Goal: Information Seeking & Learning: Check status

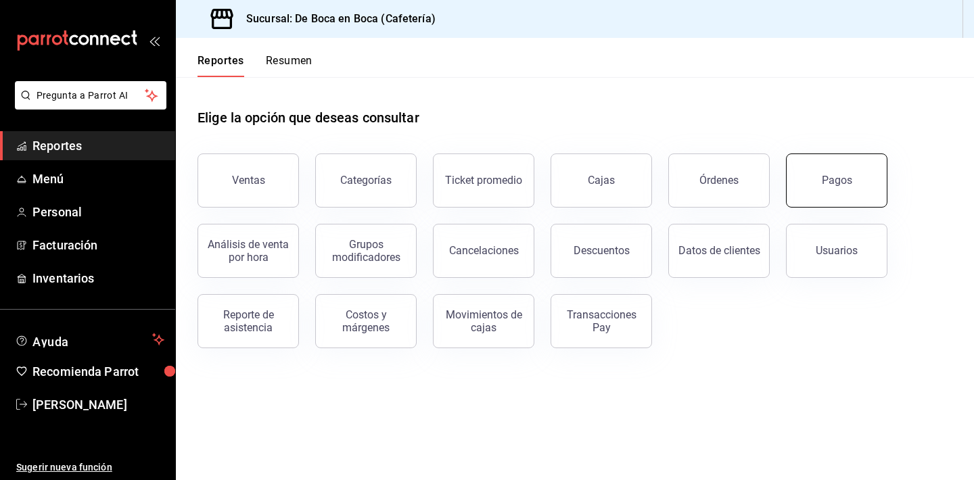
click at [865, 193] on button "Pagos" at bounding box center [836, 180] width 101 height 54
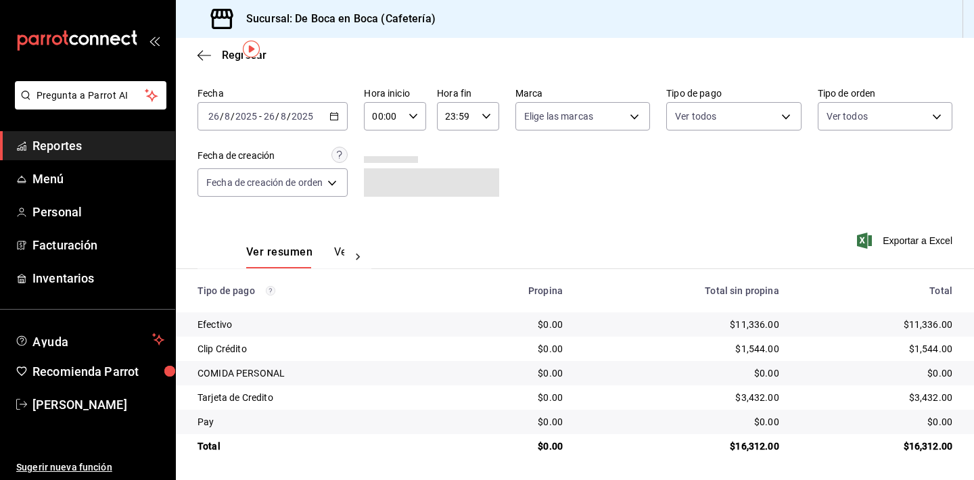
scroll to position [43, 0]
click at [235, 57] on span "Regresar" at bounding box center [244, 55] width 45 height 13
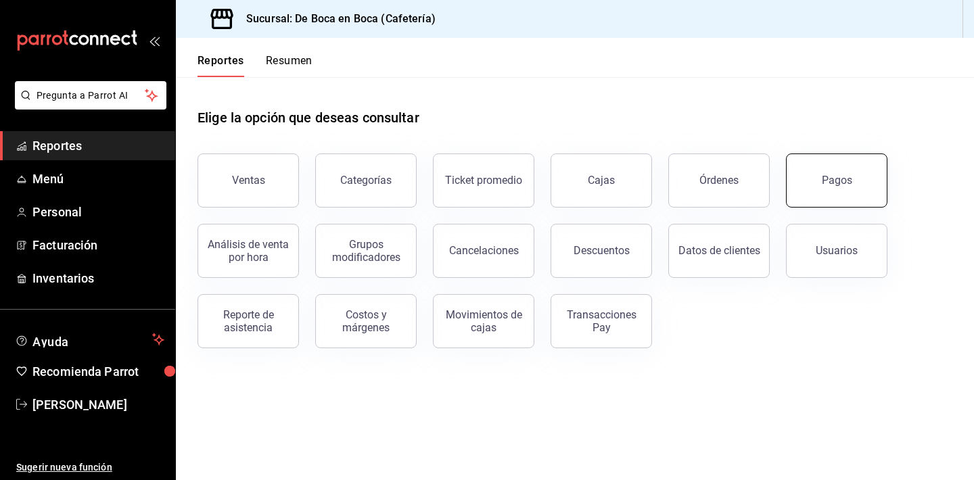
click at [861, 197] on button "Pagos" at bounding box center [836, 180] width 101 height 54
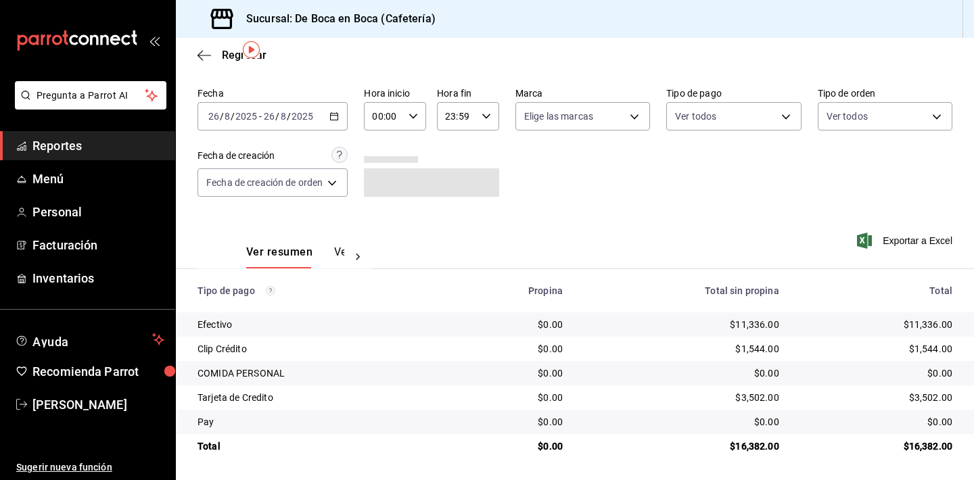
scroll to position [43, 0]
click at [224, 53] on span "Regresar" at bounding box center [244, 55] width 45 height 13
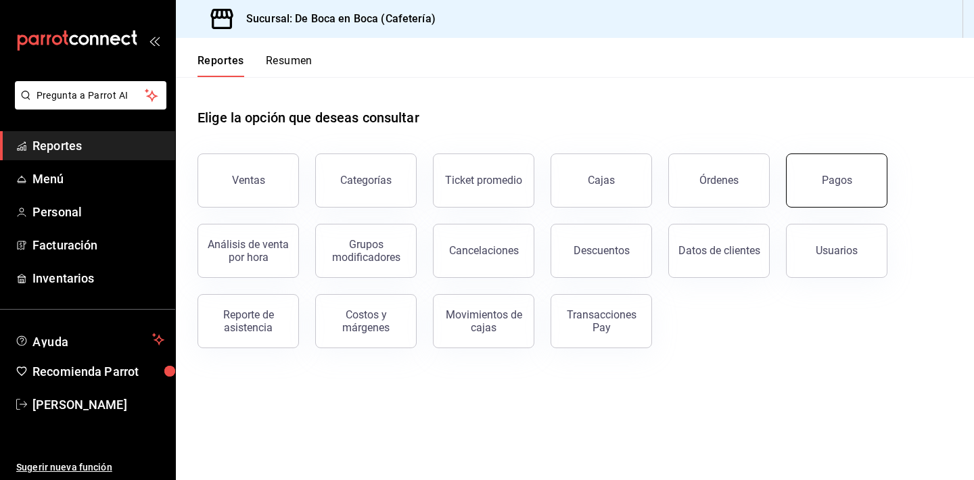
click at [849, 177] on div "Pagos" at bounding box center [836, 180] width 30 height 13
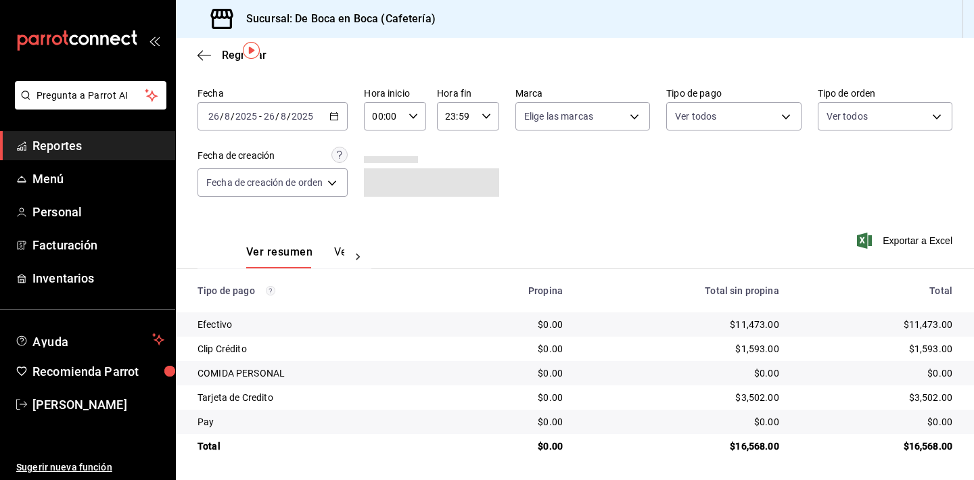
scroll to position [43, 0]
click at [227, 62] on div "Regresar" at bounding box center [575, 55] width 798 height 34
click at [231, 57] on span "Regresar" at bounding box center [244, 55] width 45 height 13
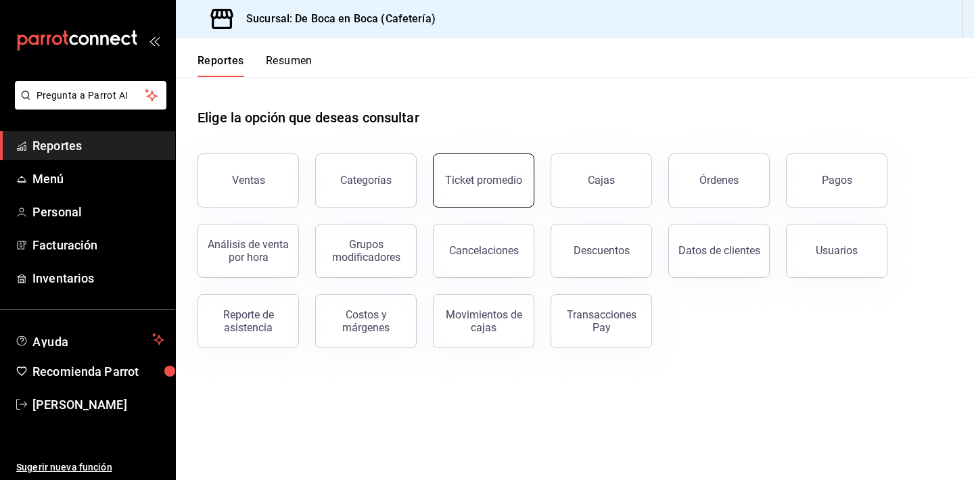
click at [487, 186] on div "Ticket promedio" at bounding box center [483, 180] width 77 height 13
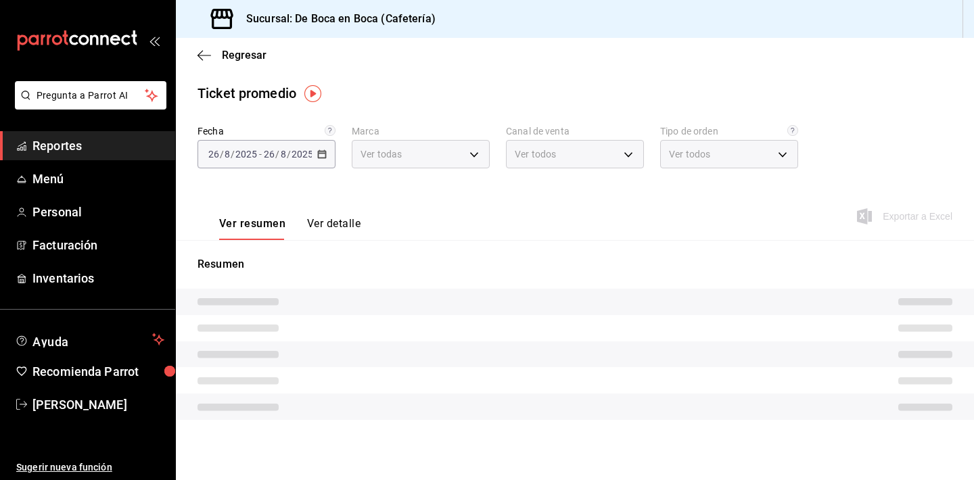
type input "4eab8db2-e1dc-4fb3-9b1f-7fa82010a4f3"
type input "PARROT,UBER_EATS,RAPPI,DIDI_FOOD,ONLINE"
type input "61aa6ed0-89e8-4ade-ab8f-9d5a6c3a5d55,64c7675a-ad12-4e92-a92e-381dad39d6f0,EXTER…"
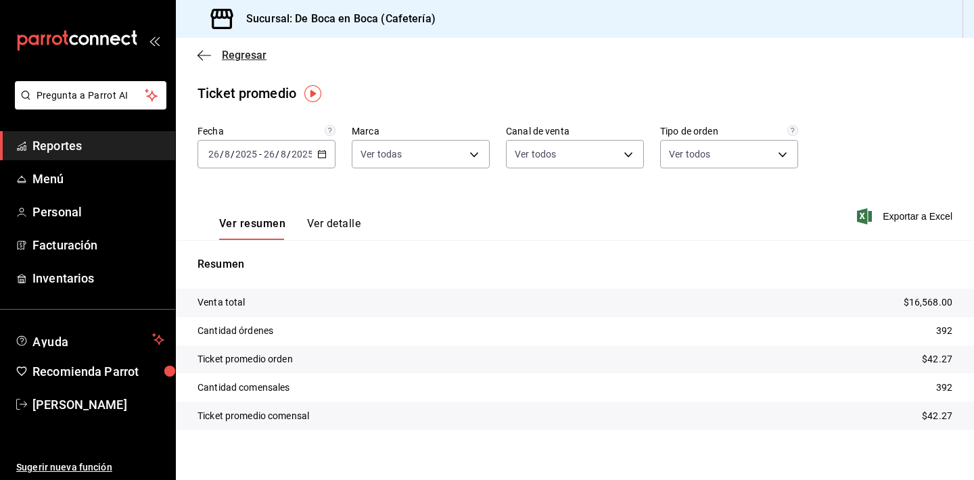
click at [222, 57] on span "Regresar" at bounding box center [244, 55] width 45 height 13
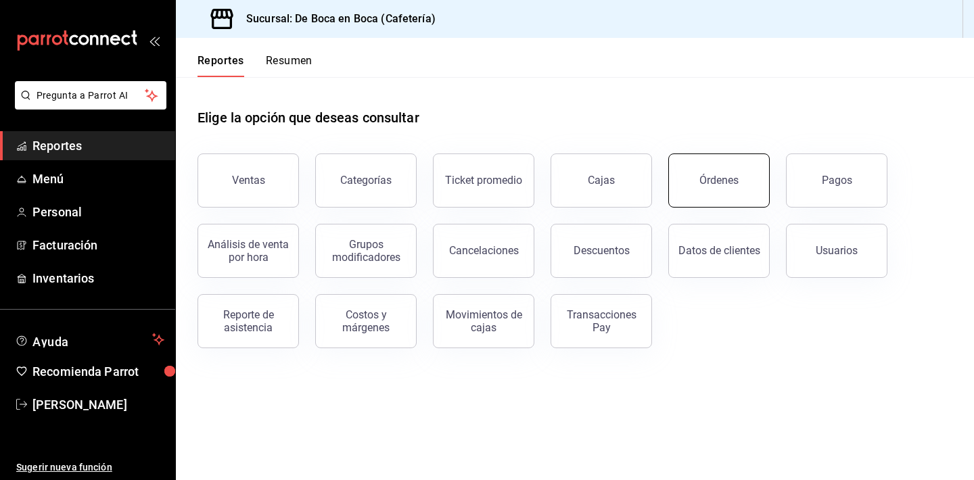
click at [686, 187] on button "Órdenes" at bounding box center [718, 180] width 101 height 54
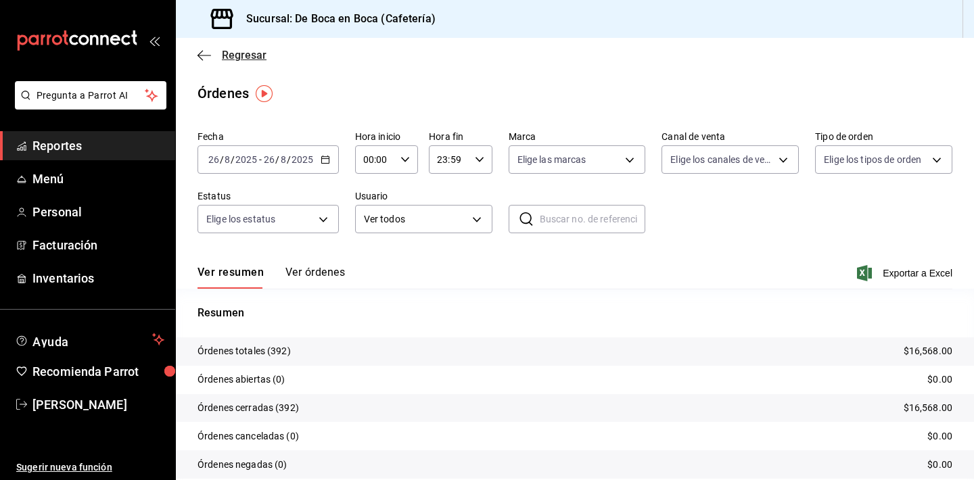
click at [204, 57] on icon "button" at bounding box center [204, 55] width 14 height 12
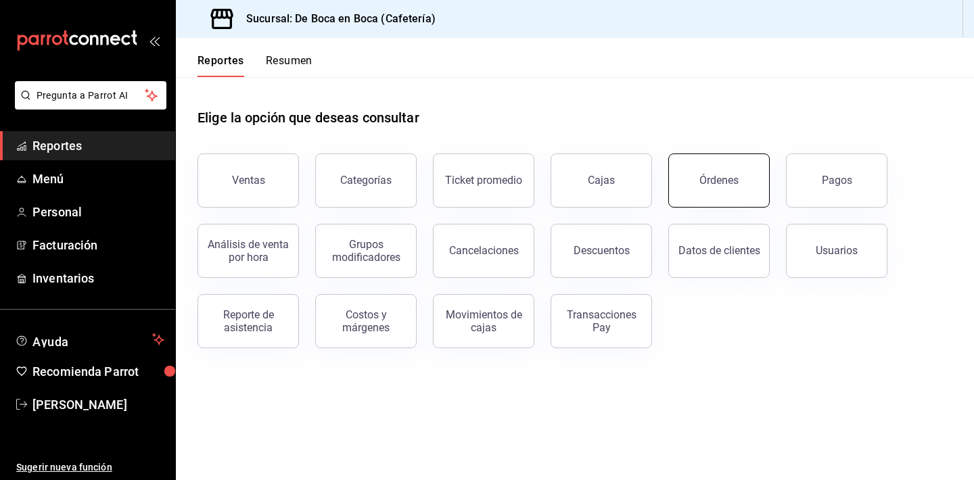
click at [742, 180] on button "Órdenes" at bounding box center [718, 180] width 101 height 54
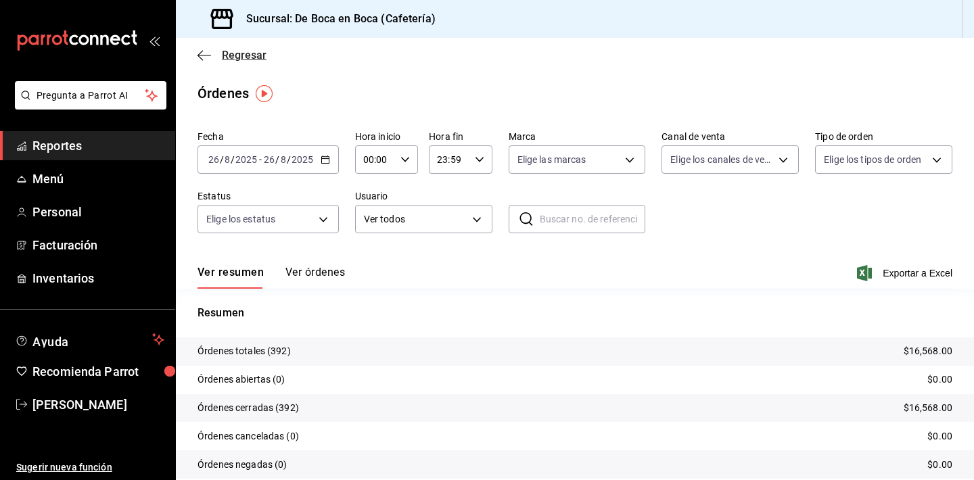
click at [249, 55] on span "Regresar" at bounding box center [244, 55] width 45 height 13
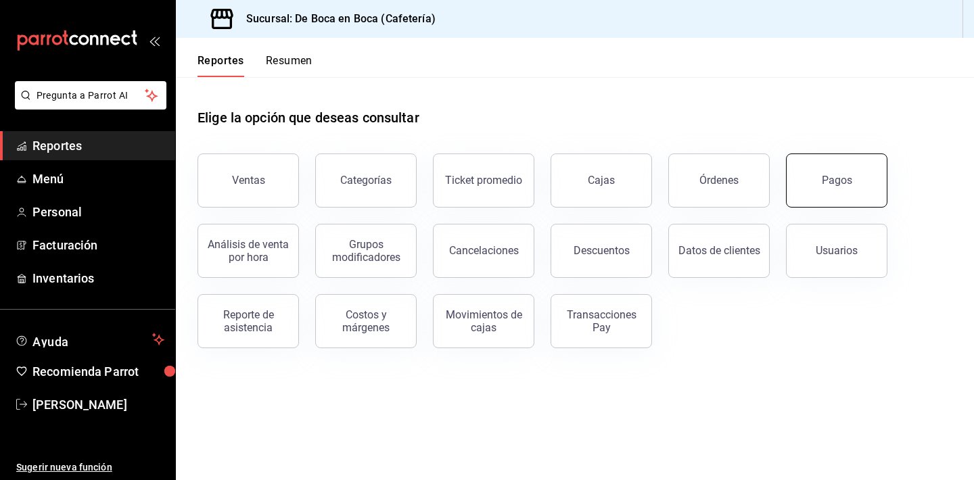
click at [846, 170] on button "Pagos" at bounding box center [836, 180] width 101 height 54
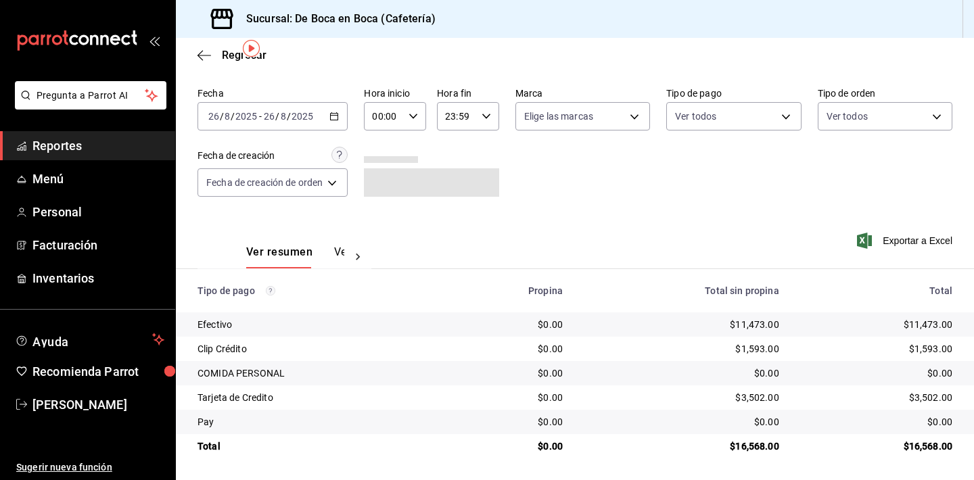
scroll to position [43, 0]
click at [230, 50] on span "Regresar" at bounding box center [244, 55] width 45 height 13
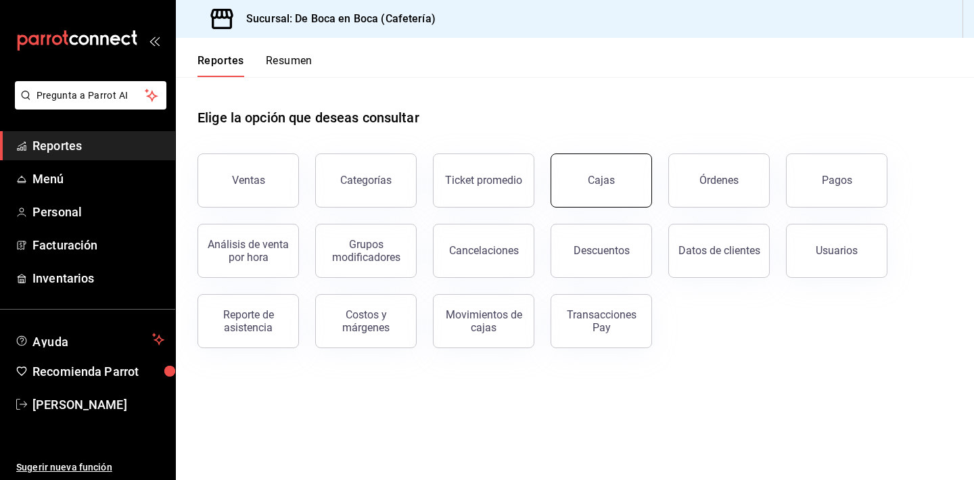
click at [632, 181] on button "Cajas" at bounding box center [600, 180] width 101 height 54
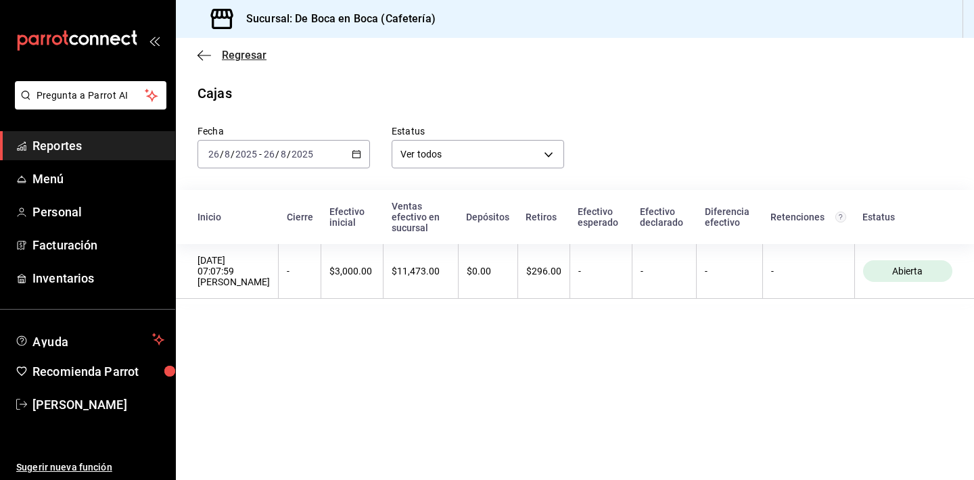
click at [258, 60] on span "Regresar" at bounding box center [244, 55] width 45 height 13
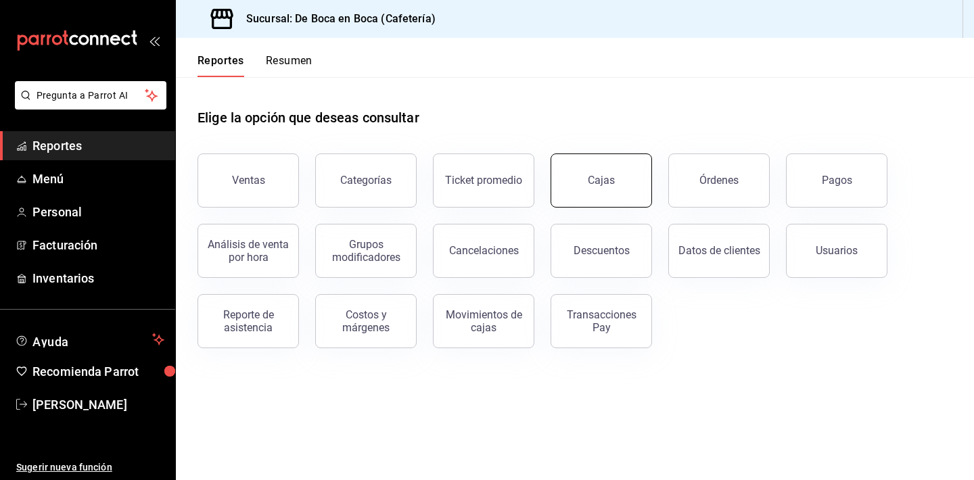
click at [596, 175] on div "Cajas" at bounding box center [601, 180] width 27 height 13
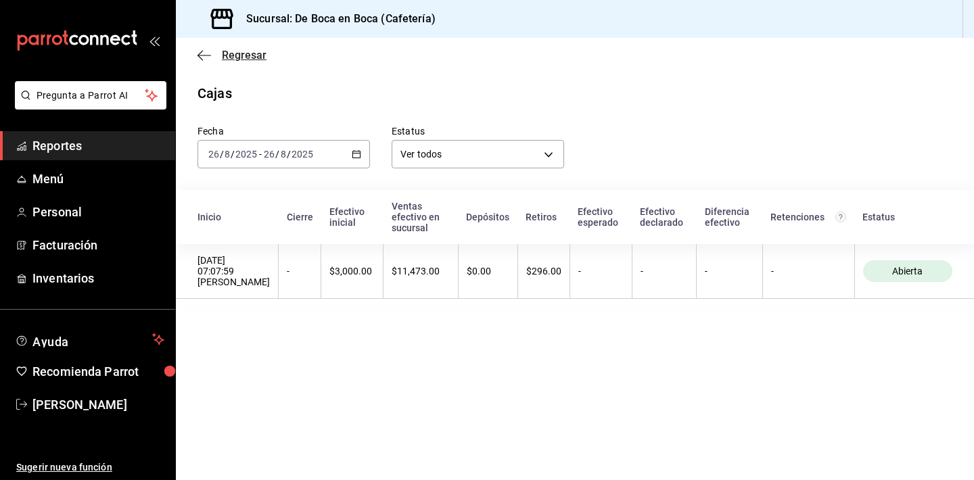
click at [254, 55] on span "Regresar" at bounding box center [244, 55] width 45 height 13
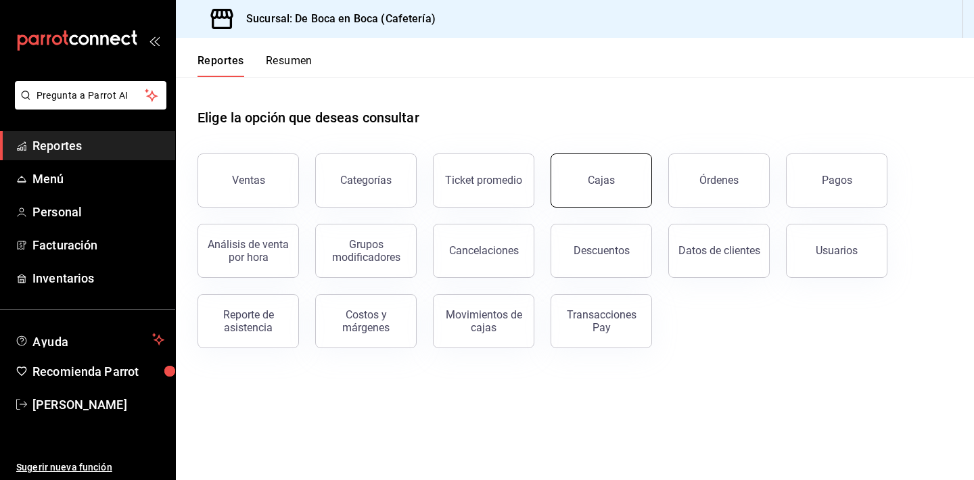
click at [642, 167] on button "Cajas" at bounding box center [600, 180] width 101 height 54
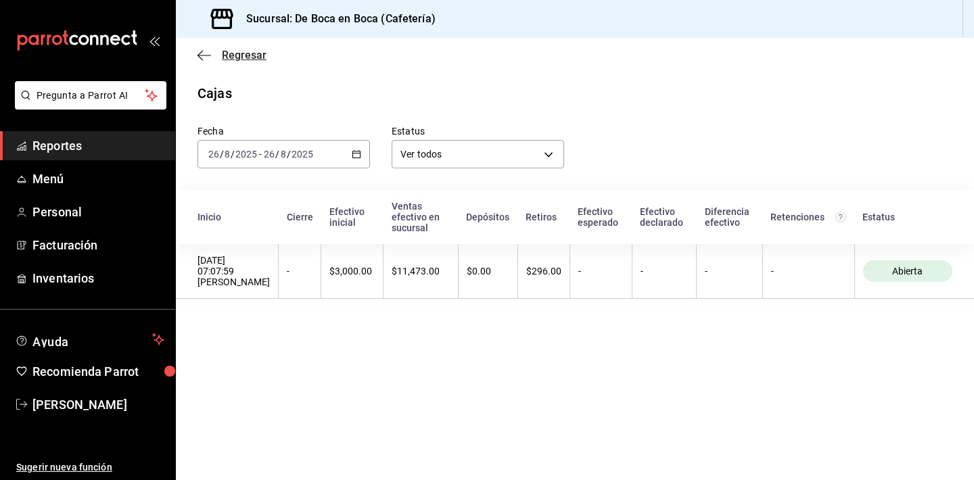
click at [252, 53] on span "Regresar" at bounding box center [244, 55] width 45 height 13
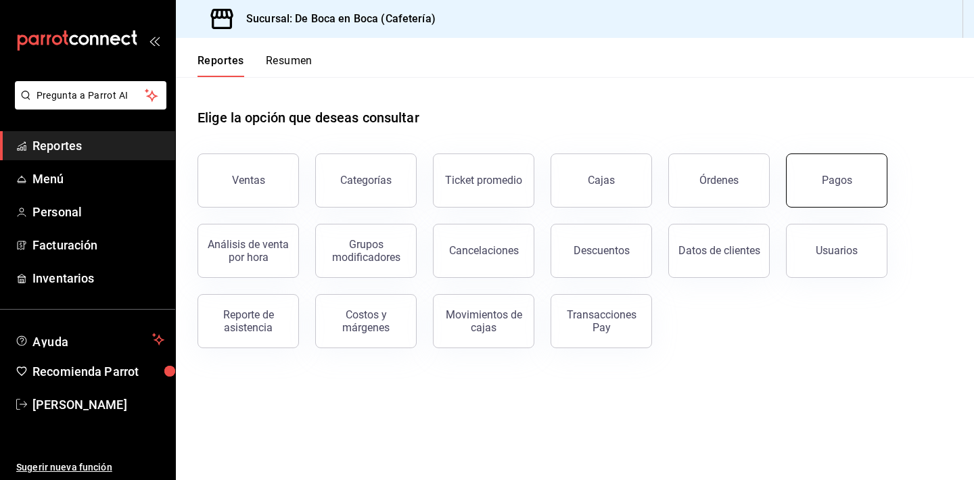
click at [843, 156] on div "Pagos" at bounding box center [828, 172] width 118 height 70
click at [844, 174] on div "Pagos" at bounding box center [836, 180] width 30 height 13
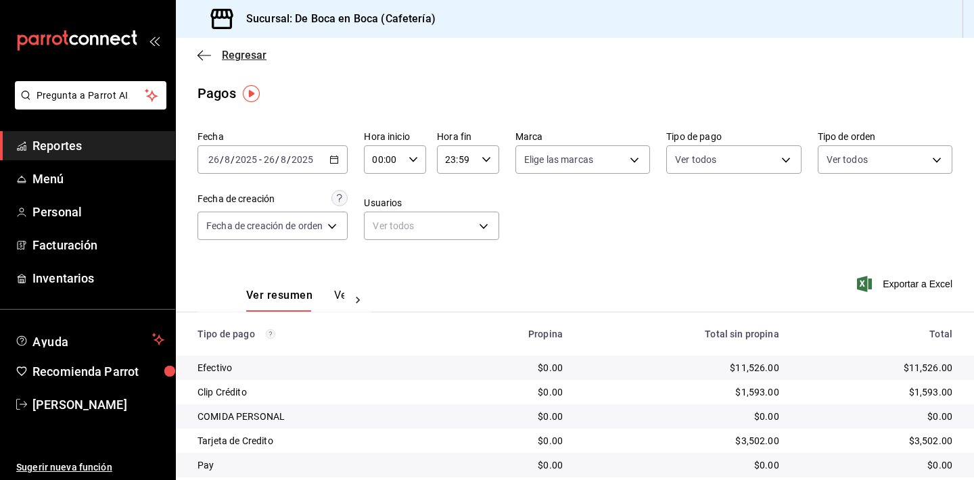
click at [241, 57] on span "Regresar" at bounding box center [244, 55] width 45 height 13
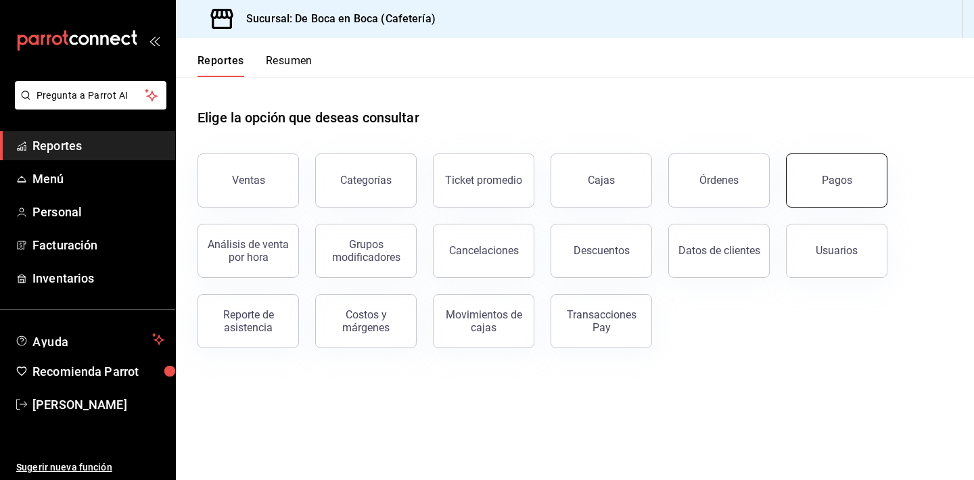
click at [857, 195] on button "Pagos" at bounding box center [836, 180] width 101 height 54
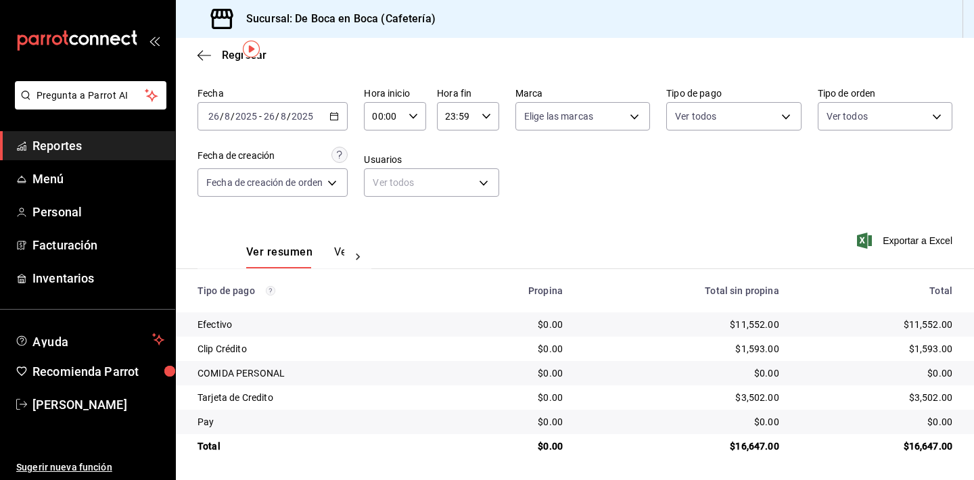
scroll to position [43, 0]
click at [229, 57] on span "Regresar" at bounding box center [244, 55] width 45 height 13
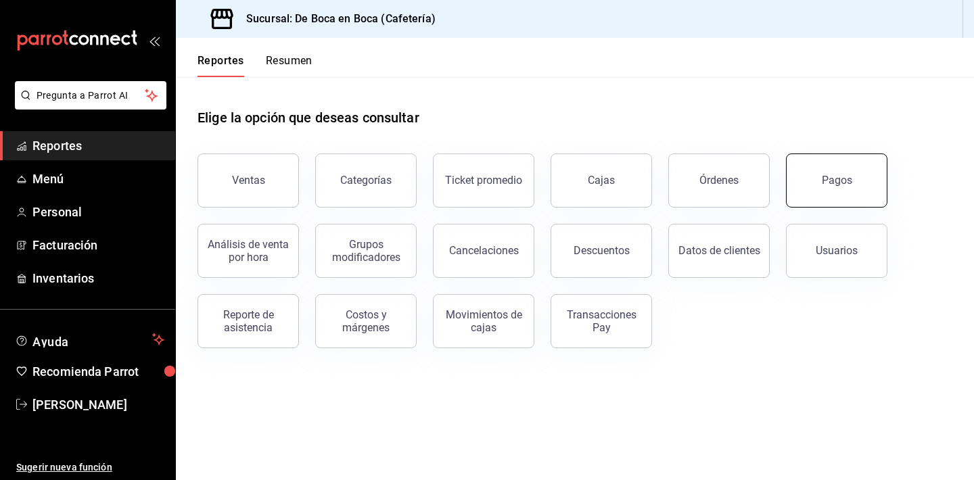
click at [826, 185] on div "Pagos" at bounding box center [836, 180] width 30 height 13
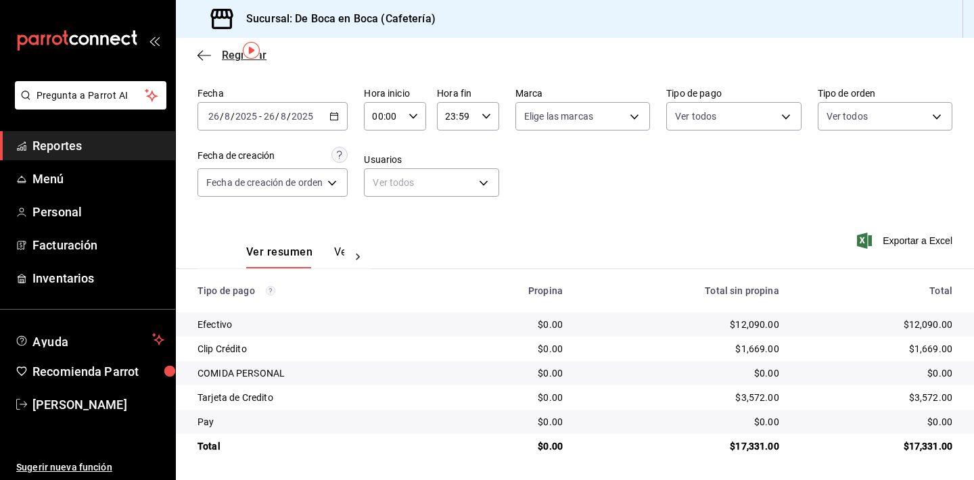
click at [210, 56] on icon "button" at bounding box center [204, 55] width 14 height 12
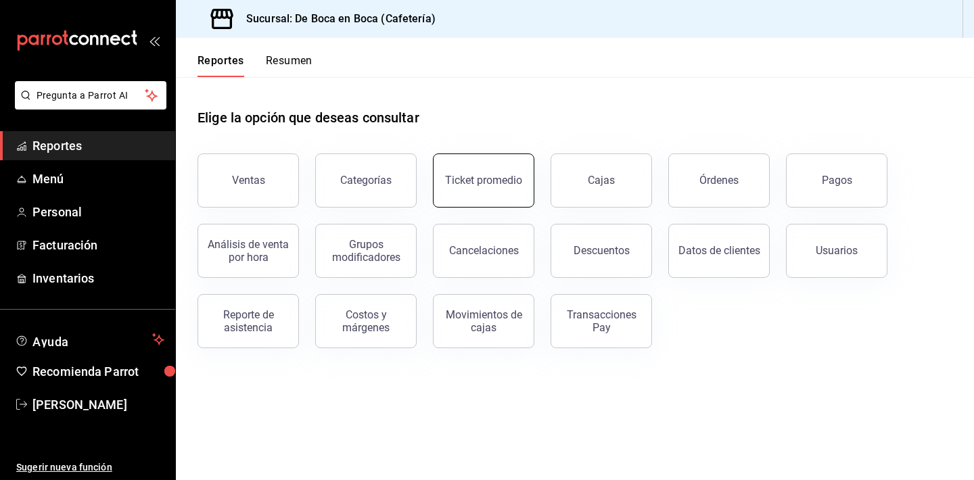
click at [497, 176] on div "Ticket promedio" at bounding box center [483, 180] width 77 height 13
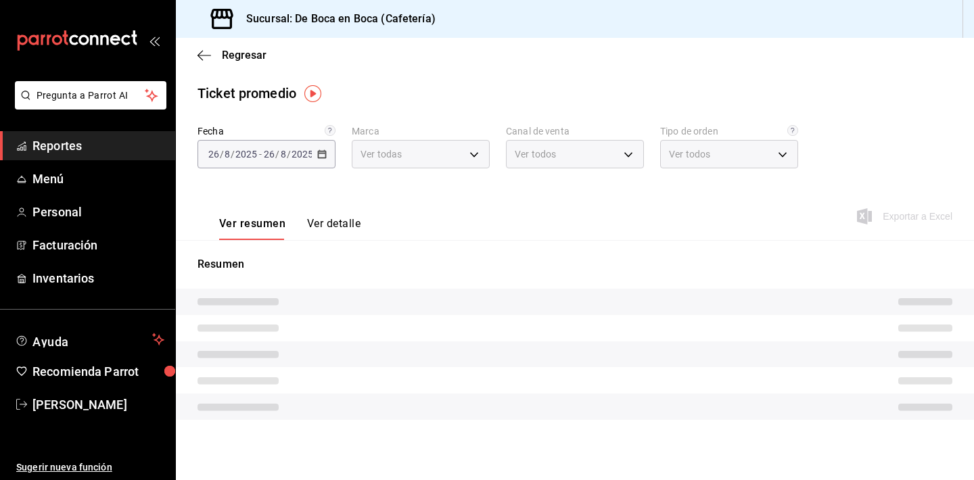
type input "4eab8db2-e1dc-4fb3-9b1f-7fa82010a4f3"
type input "PARROT,UBER_EATS,RAPPI,DIDI_FOOD,ONLINE"
type input "61aa6ed0-89e8-4ade-ab8f-9d5a6c3a5d55,64c7675a-ad12-4e92-a92e-381dad39d6f0,EXTER…"
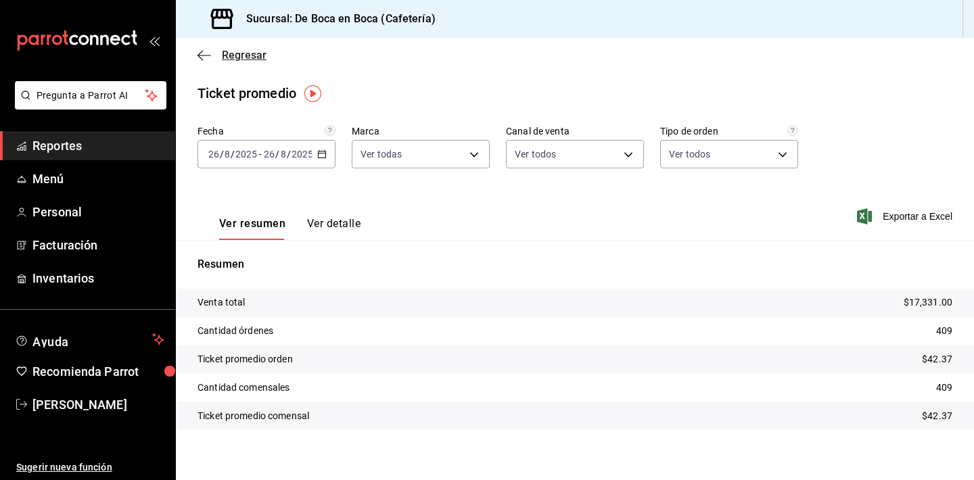
click at [241, 50] on span "Regresar" at bounding box center [244, 55] width 45 height 13
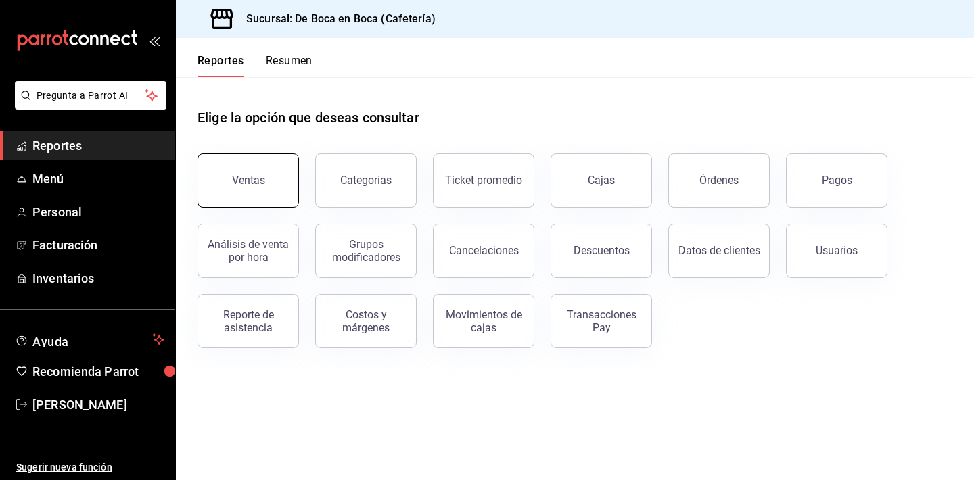
click at [276, 164] on button "Ventas" at bounding box center [247, 180] width 101 height 54
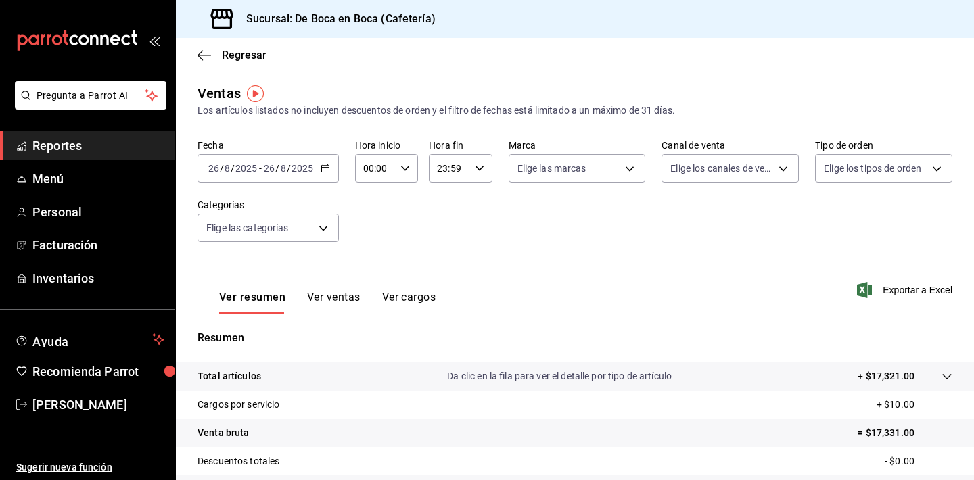
click at [345, 296] on button "Ver ventas" at bounding box center [333, 302] width 53 height 23
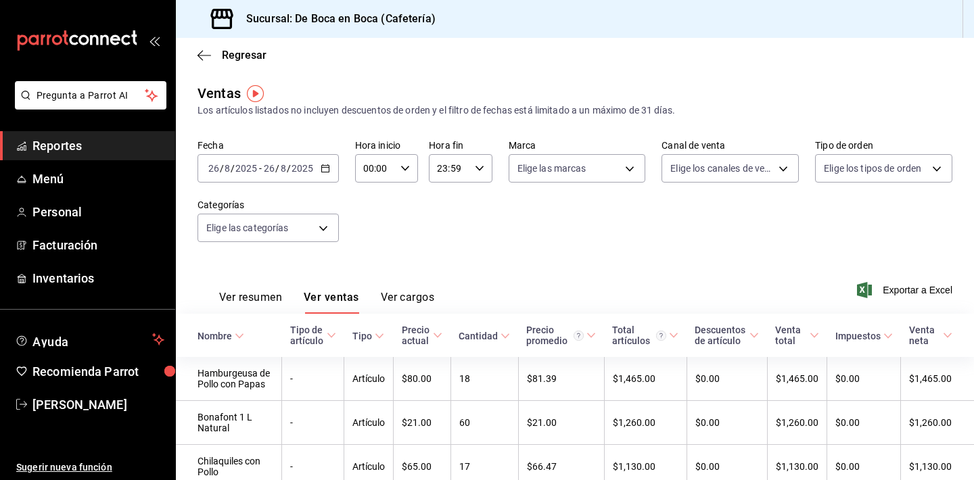
click at [493, 339] on div "Cantidad" at bounding box center [477, 336] width 39 height 11
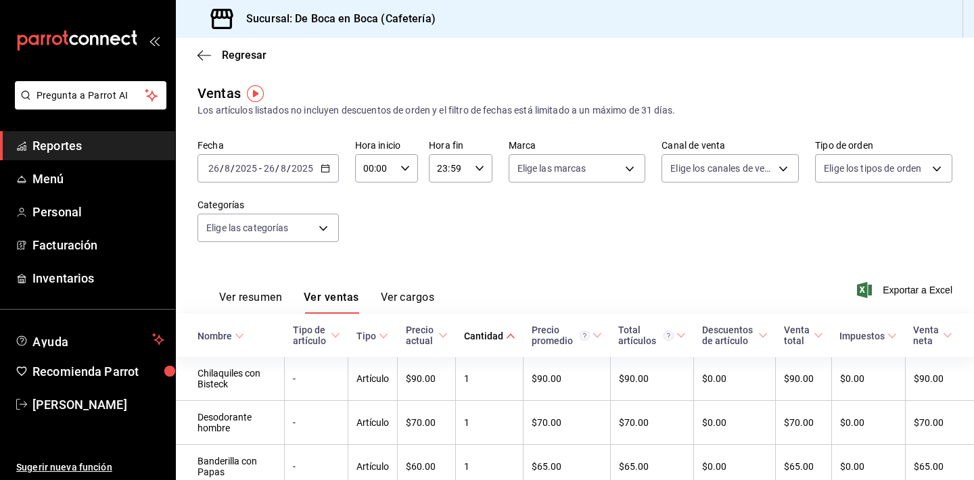
click at [493, 339] on div "Cantidad" at bounding box center [483, 336] width 39 height 11
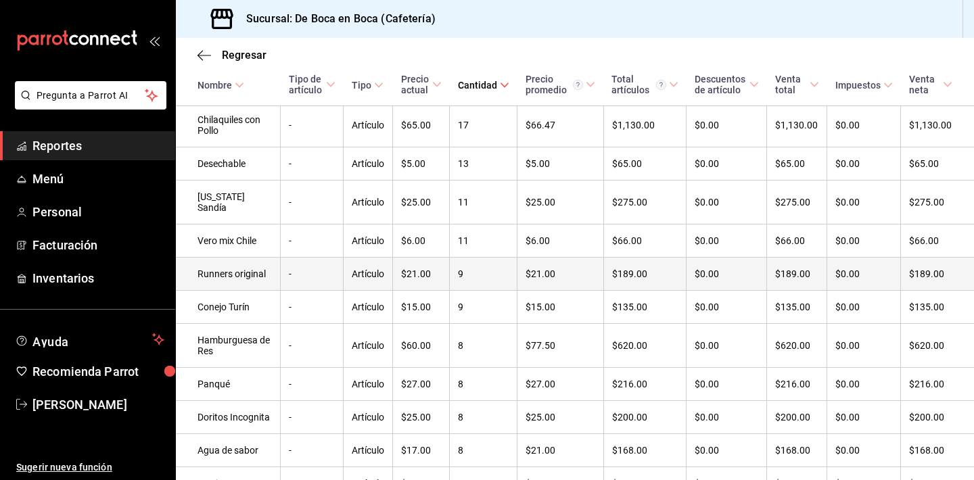
scroll to position [402, 0]
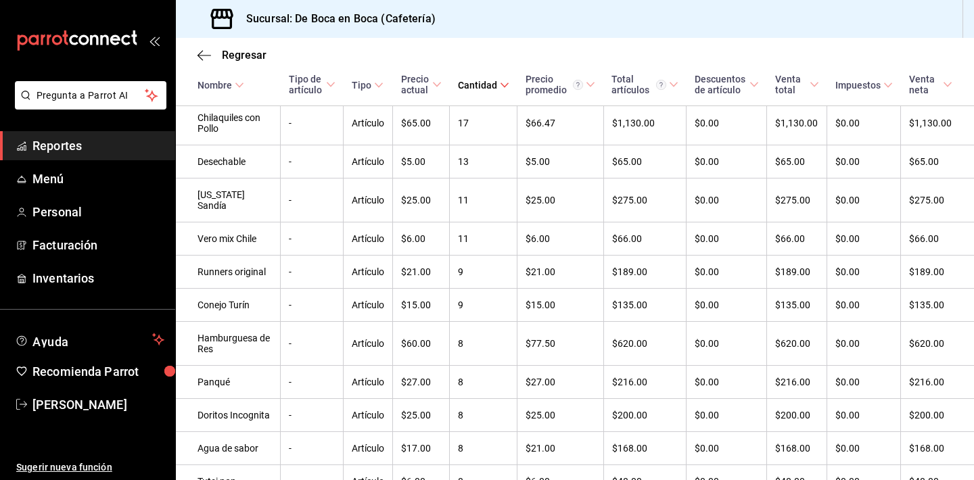
click at [483, 91] on th "Cantidad" at bounding box center [484, 72] width 68 height 68
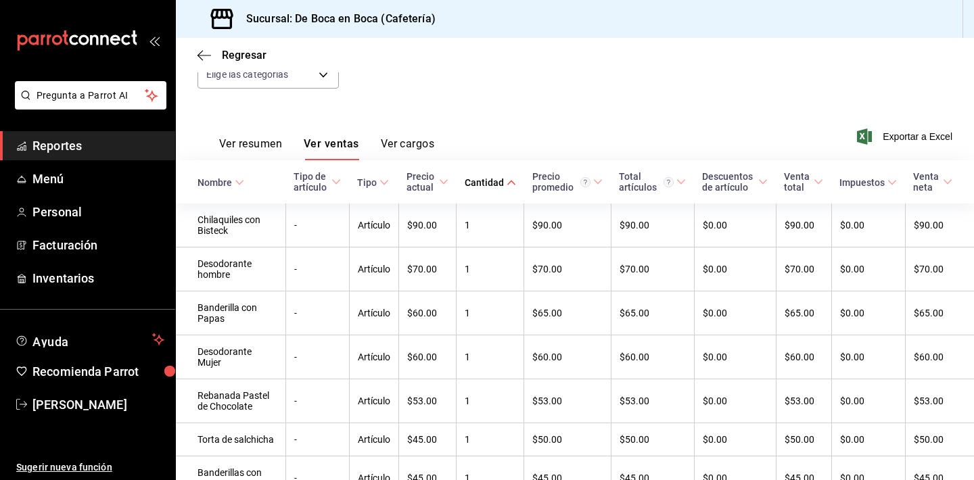
scroll to position [153, 0]
click at [102, 405] on span "[PERSON_NAME]" at bounding box center [98, 405] width 132 height 18
